Goal: Communication & Community: Answer question/provide support

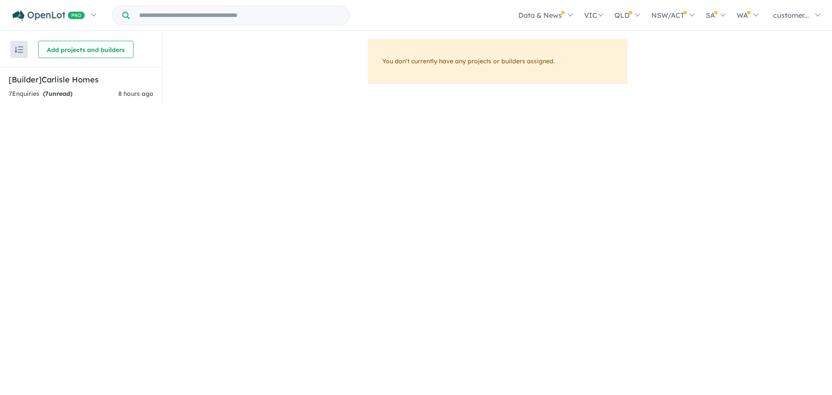
drag, startPoint x: 116, startPoint y: 83, endPoint x: 738, endPoint y: 143, distance: 625.3
click at [116, 83] on h5 "[Builder] [GEOGRAPHIC_DATA] Homes" at bounding box center [81, 80] width 145 height 12
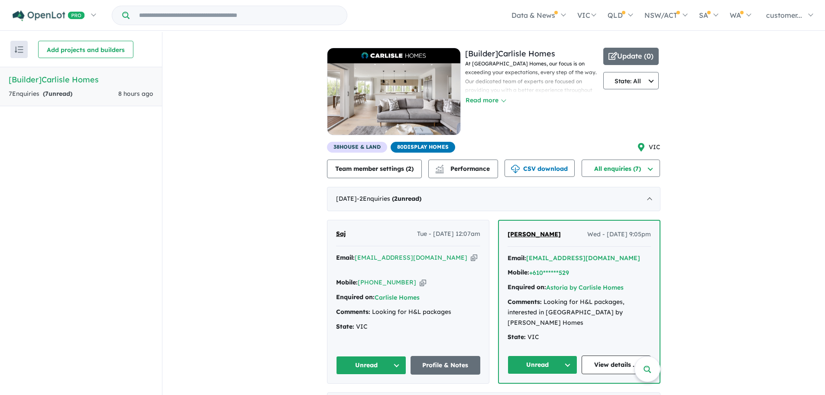
click at [723, 236] on div "View all builders in your account 7 Enquir ies ( 7 unread) 8 hours ago [Builder…" at bounding box center [493, 277] width 663 height 491
click at [339, 234] on span "Saj" at bounding box center [341, 234] width 10 height 8
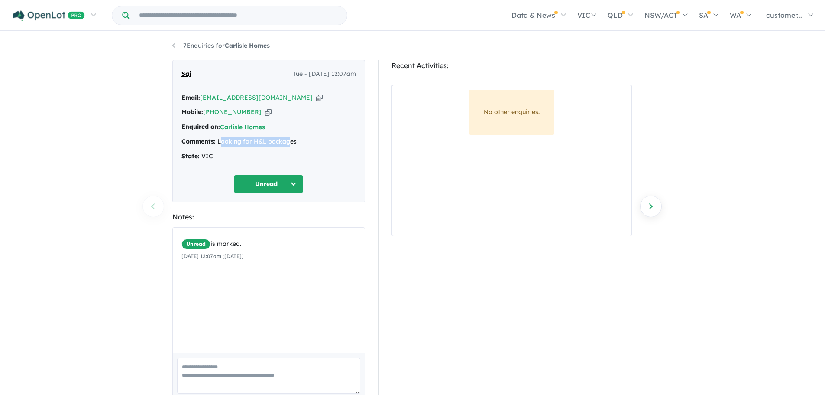
drag, startPoint x: 220, startPoint y: 142, endPoint x: 289, endPoint y: 145, distance: 68.5
click at [289, 145] on div "Comments: Looking for H&L packages" at bounding box center [268, 141] width 175 height 10
drag, startPoint x: 222, startPoint y: 142, endPoint x: 302, endPoint y: 141, distance: 80.1
click at [302, 141] on div "Comments: Looking for H&L packages" at bounding box center [268, 141] width 175 height 10
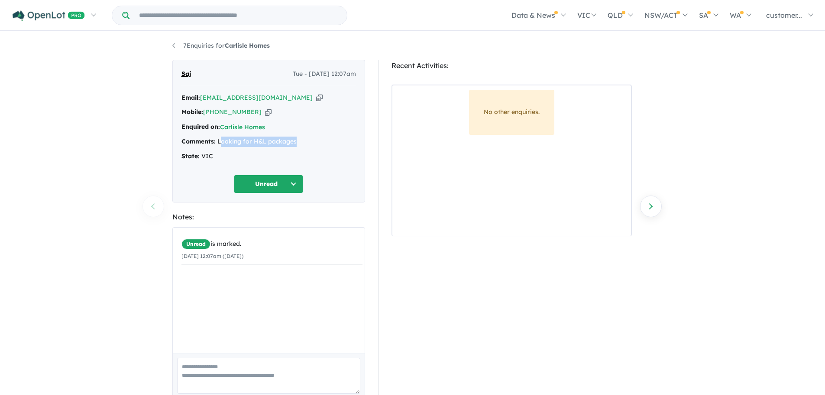
click at [249, 140] on div "Comments: Looking for H&L packages" at bounding box center [268, 141] width 175 height 10
click at [178, 46] on link "7 Enquiries for Carlisle Homes" at bounding box center [220, 46] width 97 height 8
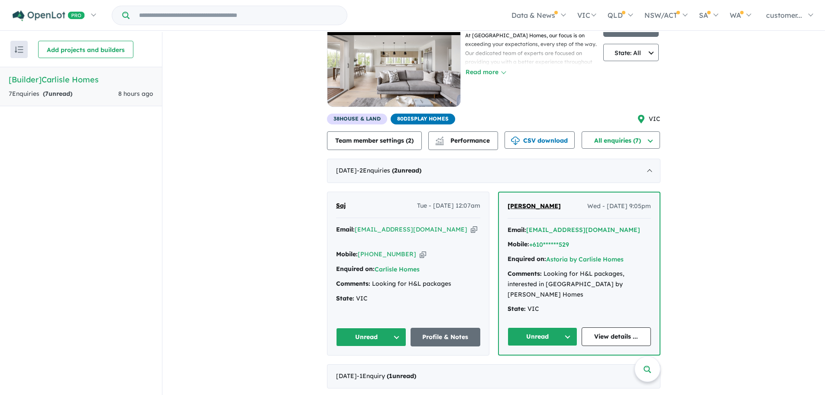
scroll to position [43, 0]
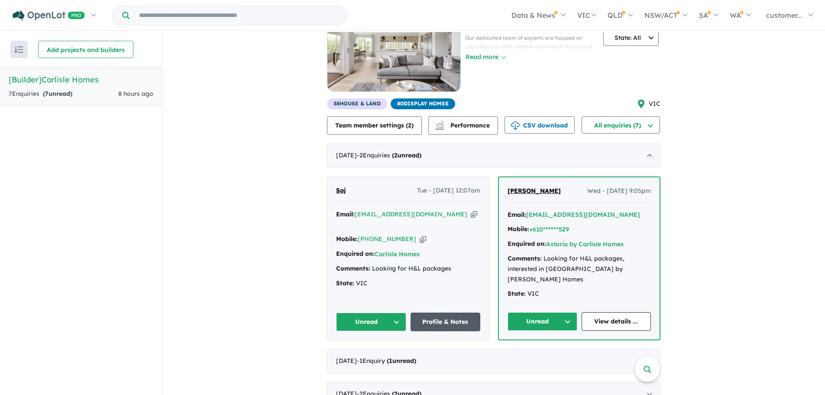
click at [441, 312] on link "Profile & Notes" at bounding box center [446, 321] width 70 height 19
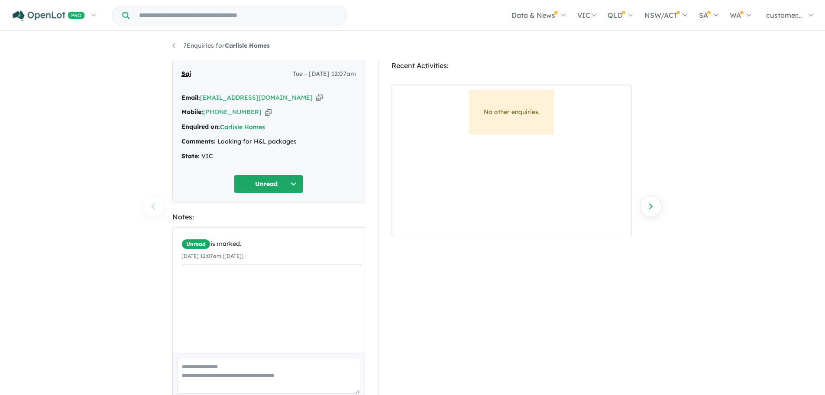
click at [327, 72] on span "Tue - [DATE] 12:07am" at bounding box center [324, 74] width 63 height 10
click at [295, 188] on button "Unread" at bounding box center [268, 184] width 69 height 19
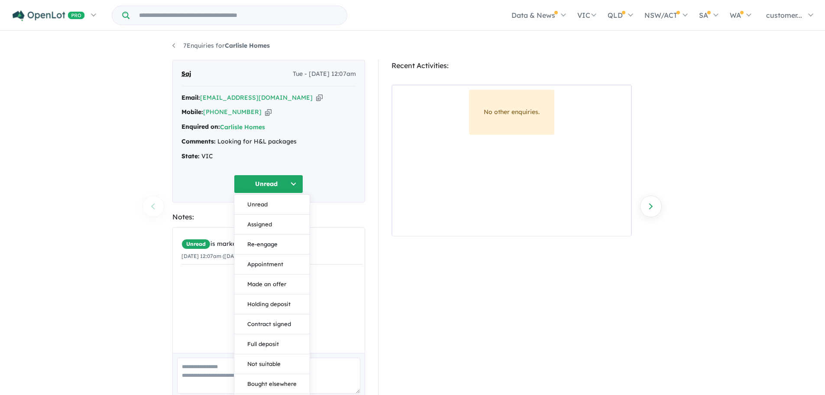
click at [99, 233] on div "7 Enquiries for Carlisle Homes Previous enquiry Next enquiry Saj Tue - 30/09/20…" at bounding box center [412, 214] width 825 height 364
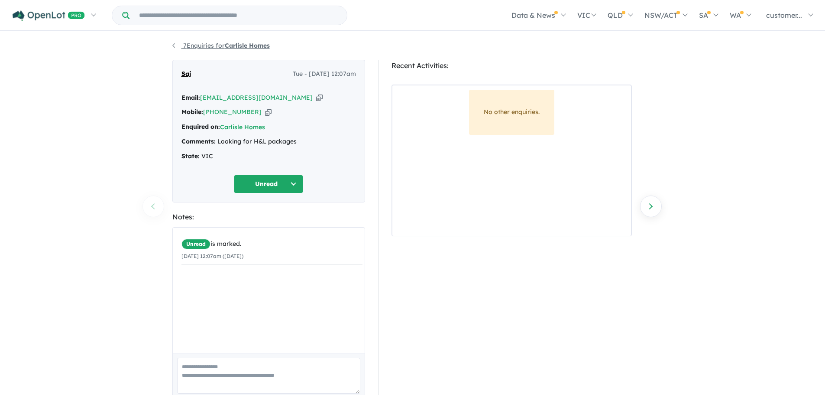
click at [174, 43] on link "7 Enquiries for Carlisle Homes" at bounding box center [220, 46] width 97 height 8
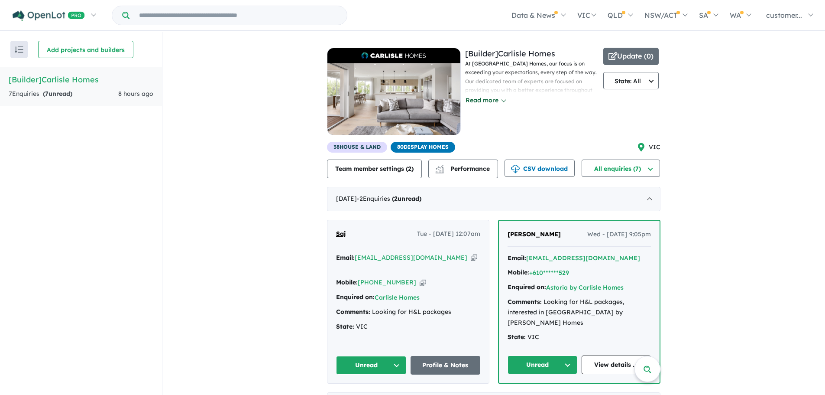
click at [487, 100] on button "Read more" at bounding box center [485, 100] width 41 height 10
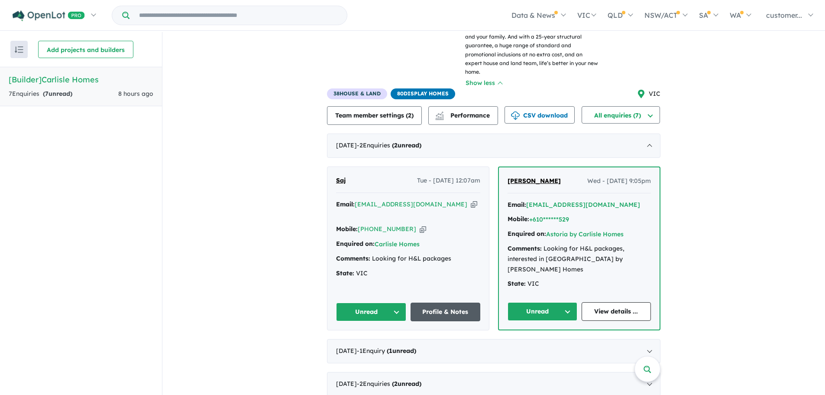
scroll to position [130, 0]
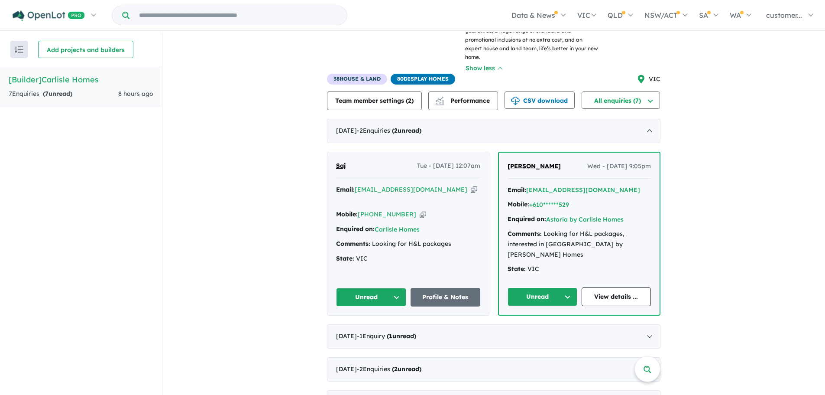
click at [471, 185] on icon "button" at bounding box center [474, 189] width 6 height 9
click at [340, 162] on span "Saj" at bounding box center [341, 166] width 10 height 8
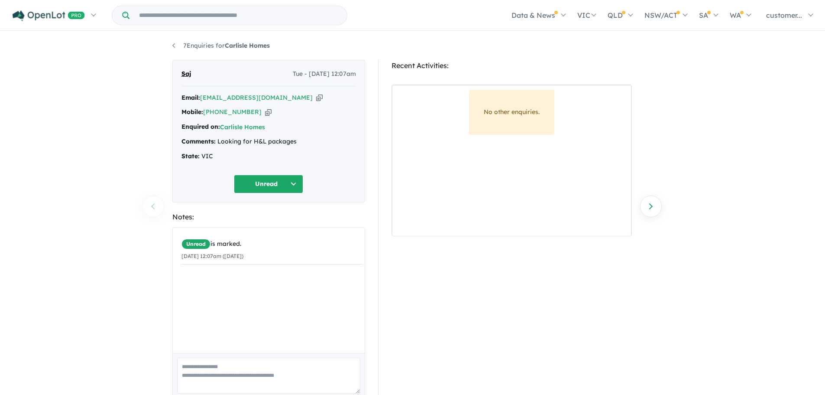
click at [230, 143] on div "Comments: Looking for H&L packages" at bounding box center [268, 141] width 175 height 10
drag, startPoint x: 298, startPoint y: 140, endPoint x: 216, endPoint y: 140, distance: 81.4
click at [216, 140] on div "Comments: Looking for H&L packages" at bounding box center [268, 141] width 175 height 10
copy div "Looking for H&L packages"
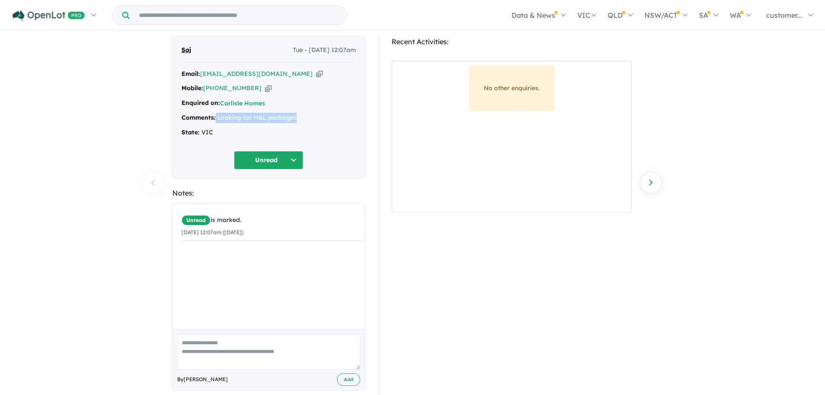
scroll to position [37, 0]
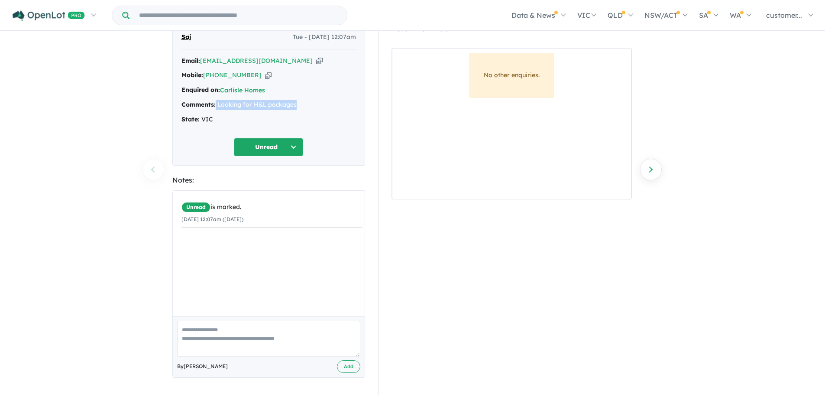
click at [265, 76] on icon "button" at bounding box center [268, 75] width 6 height 9
copy div "Looking for H&L packages"
